Goal: Task Accomplishment & Management: Complete application form

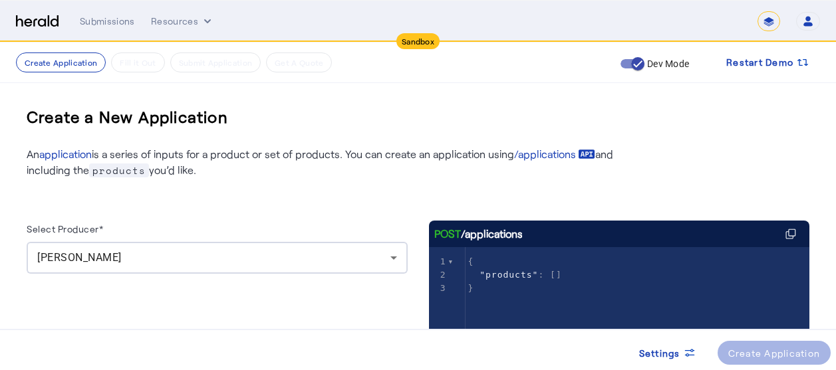
scroll to position [27, 0]
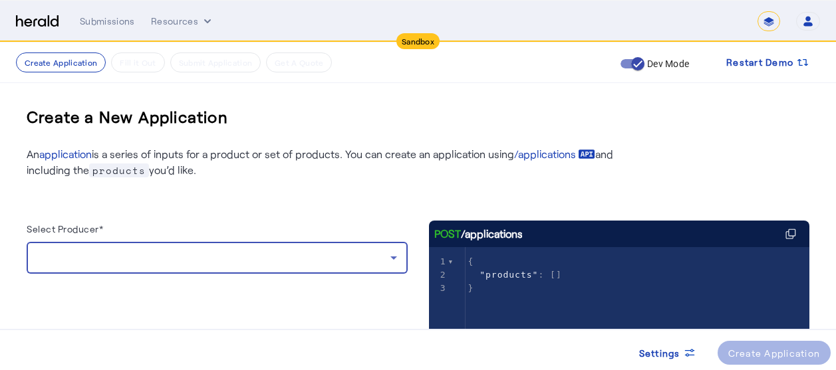
click at [320, 259] on div at bounding box center [213, 258] width 353 height 16
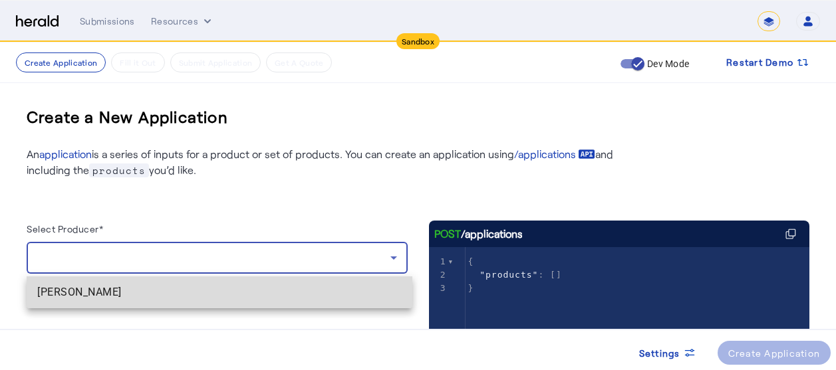
click at [192, 298] on span "[PERSON_NAME]" at bounding box center [219, 293] width 364 height 16
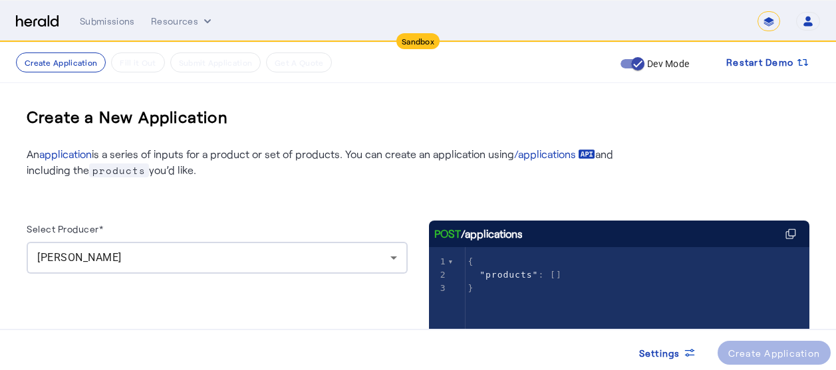
click at [313, 303] on div "Select Producer* Heather vandervelden" at bounding box center [217, 354] width 381 height 266
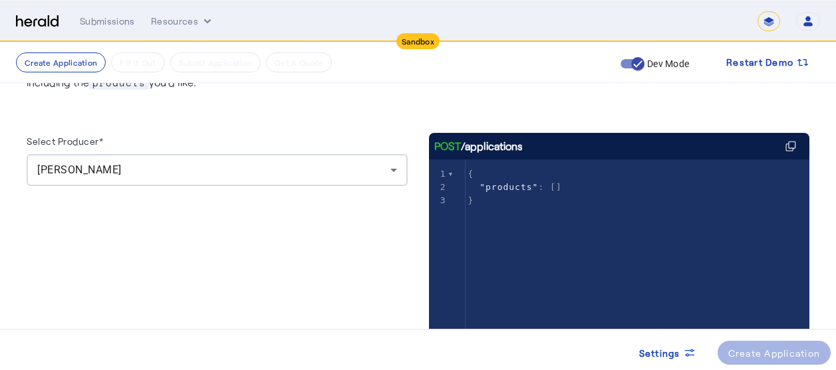
scroll to position [89, 0]
click at [768, 345] on herald-button "Create Application" at bounding box center [774, 353] width 114 height 24
click at [260, 284] on div "Select Producer* Heather vandervelden" at bounding box center [217, 265] width 381 height 266
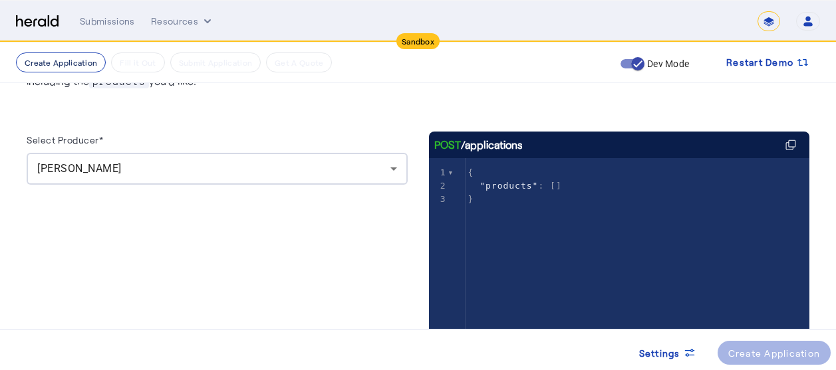
click at [71, 59] on button "Create Application" at bounding box center [61, 63] width 90 height 20
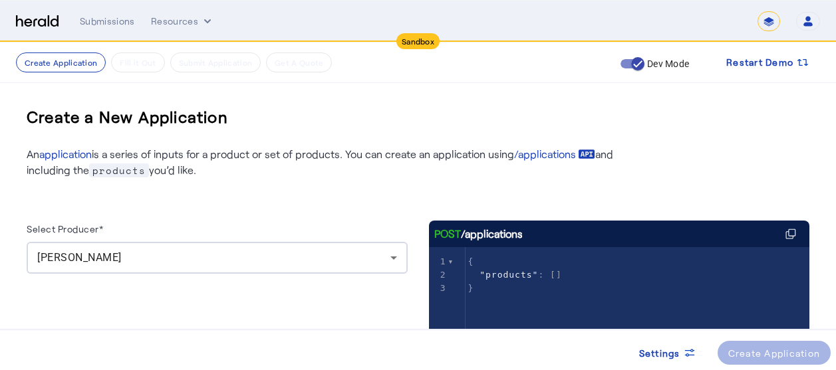
click at [114, 172] on span "products" at bounding box center [119, 171] width 60 height 14
click at [213, 213] on div "Select Producer* Heather vandervelden POST /applications xxxxxxxxxx 3 1 { 2 "pr…" at bounding box center [418, 332] width 783 height 309
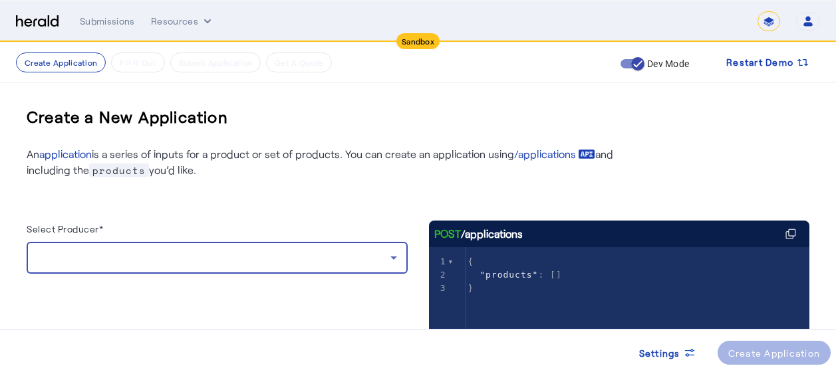
click at [235, 256] on div at bounding box center [213, 258] width 353 height 16
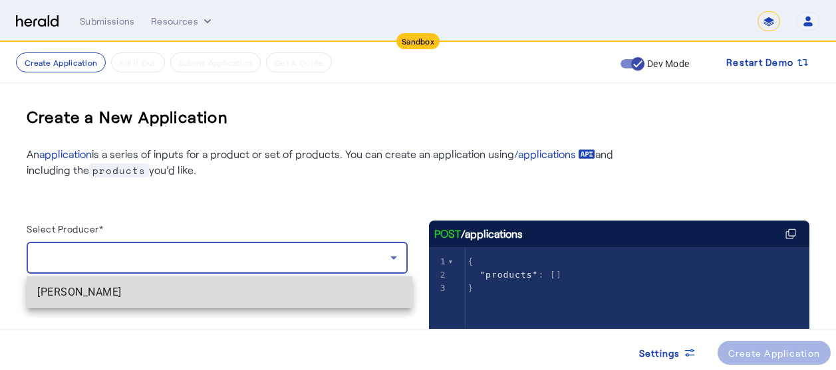
click at [162, 301] on mat-option "[PERSON_NAME]" at bounding box center [220, 293] width 386 height 32
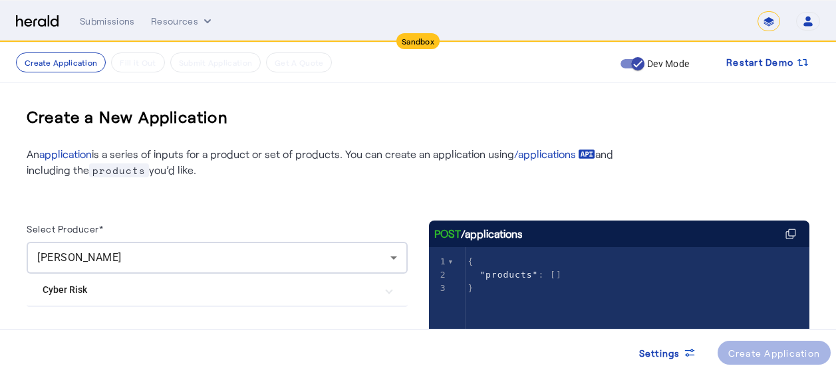
click at [309, 328] on div at bounding box center [217, 317] width 381 height 21
click at [255, 290] on Risk "Cyber Risk" at bounding box center [209, 290] width 333 height 14
click at [297, 181] on div "Select Producer* [PERSON_NAME] Cyber Risk [PERSON_NAME] & [PERSON_NAME] Cyber P…" at bounding box center [418, 332] width 783 height 309
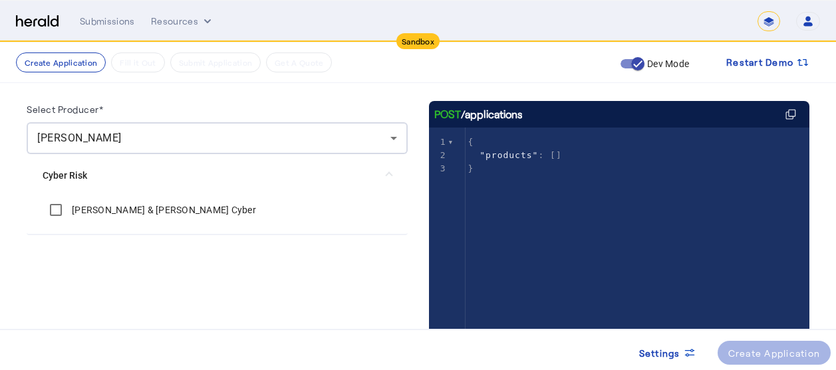
scroll to position [121, 0]
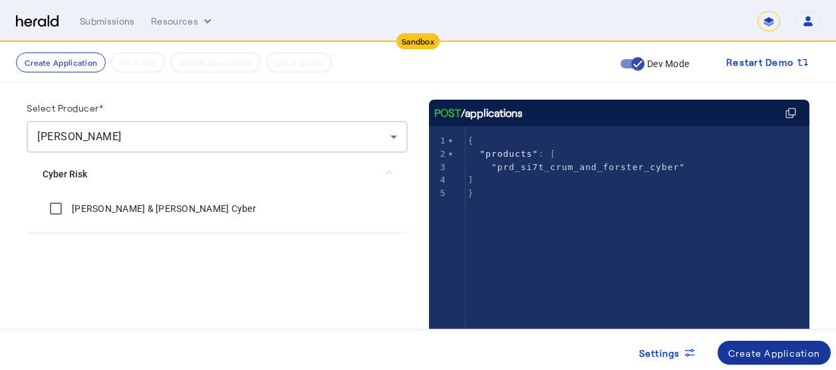
click at [752, 357] on div "Create Application" at bounding box center [774, 353] width 92 height 14
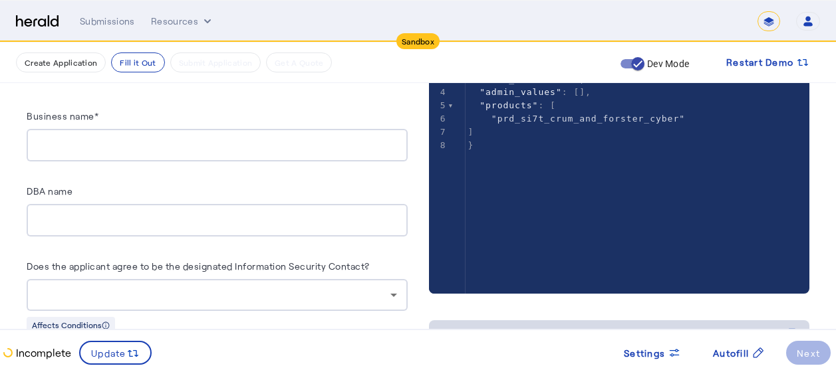
scroll to position [305, 0]
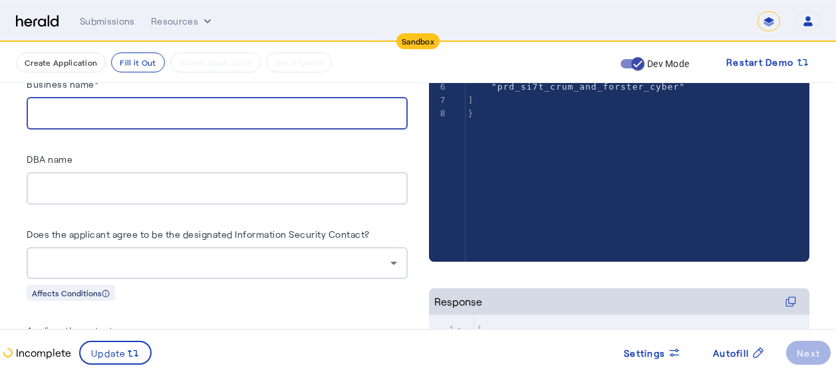
click at [171, 118] on input "Business name*" at bounding box center [217, 114] width 360 height 16
